Goal: Check status: Check status

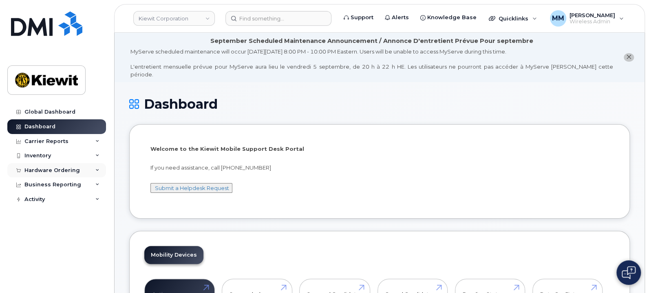
click at [75, 168] on div "Hardware Ordering" at bounding box center [51, 170] width 55 height 7
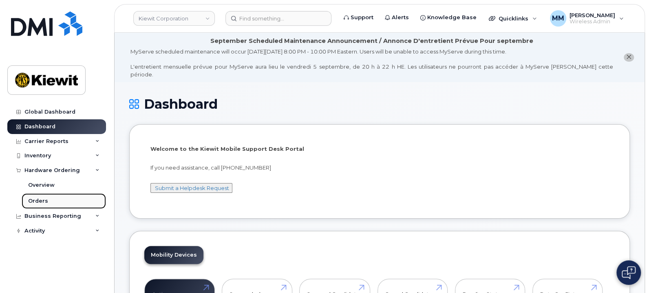
click at [55, 199] on link "Orders" at bounding box center [64, 201] width 84 height 16
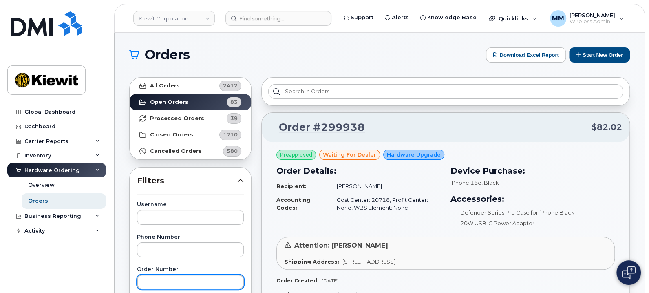
click at [162, 234] on input "text" at bounding box center [190, 281] width 107 height 15
type input "299699"
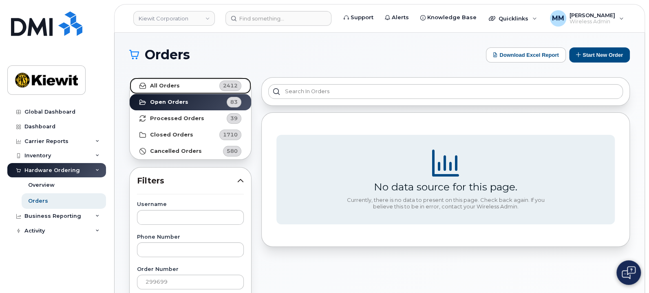
click at [186, 87] on link "All Orders 2412" at bounding box center [191, 86] width 122 height 16
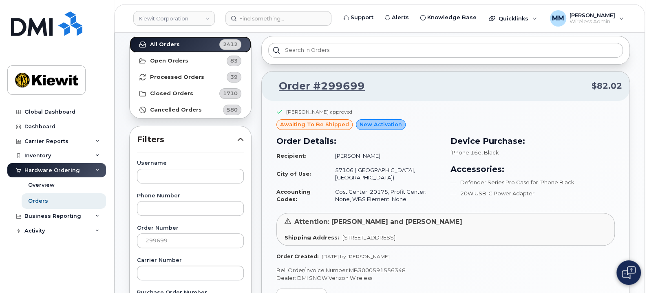
scroll to position [51, 0]
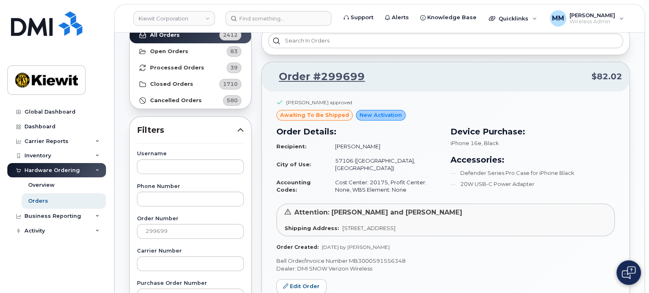
click at [519, 234] on button at bounding box center [629, 272] width 24 height 24
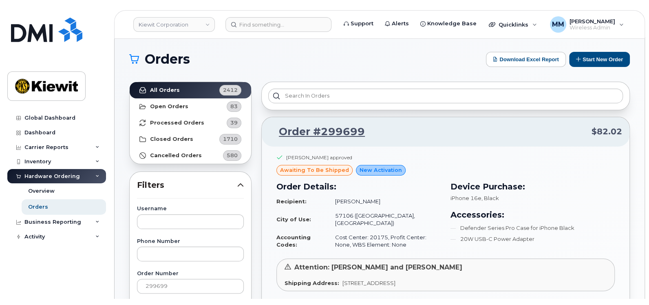
scroll to position [0, 0]
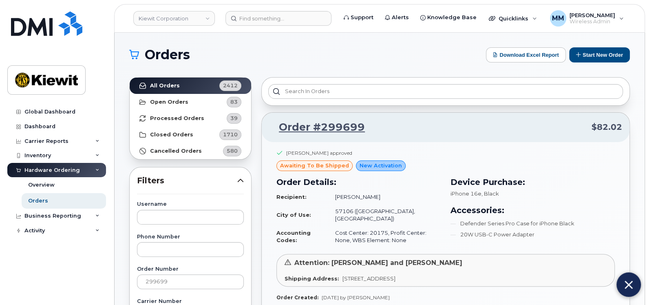
click at [519, 234] on img at bounding box center [629, 284] width 8 height 13
